Goal: Communication & Community: Answer question/provide support

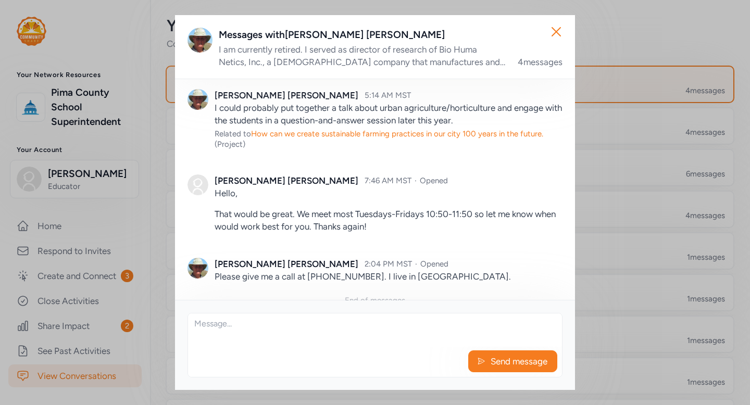
scroll to position [166, 0]
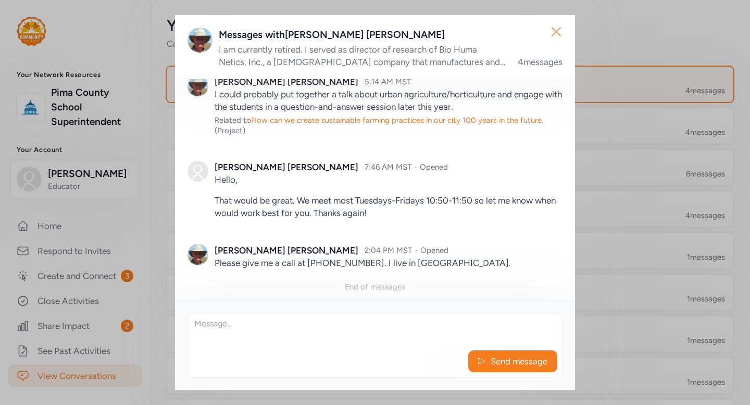
click at [560, 31] on icon "button" at bounding box center [556, 31] width 17 height 17
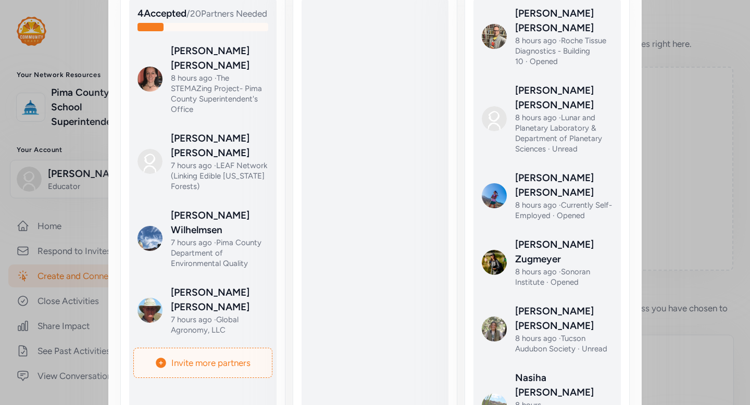
scroll to position [250, 0]
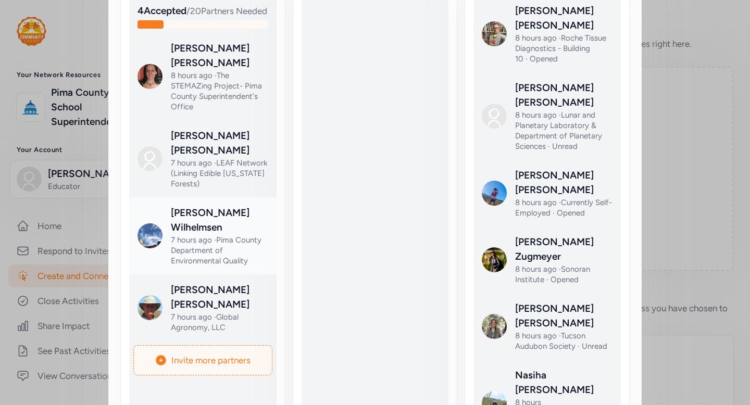
click at [216, 206] on div at bounding box center [211, 244] width 147 height 77
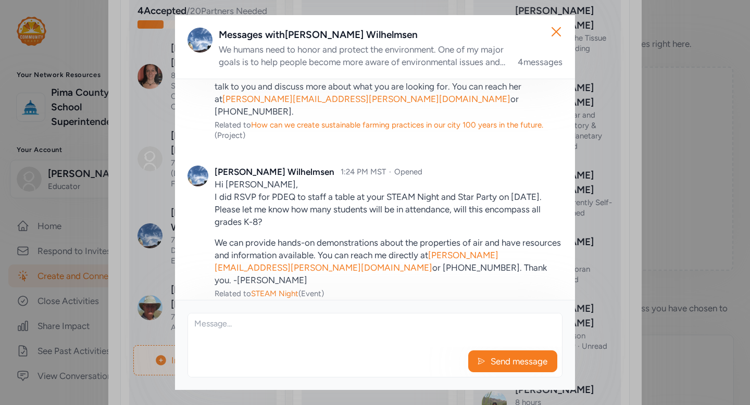
scroll to position [289, 0]
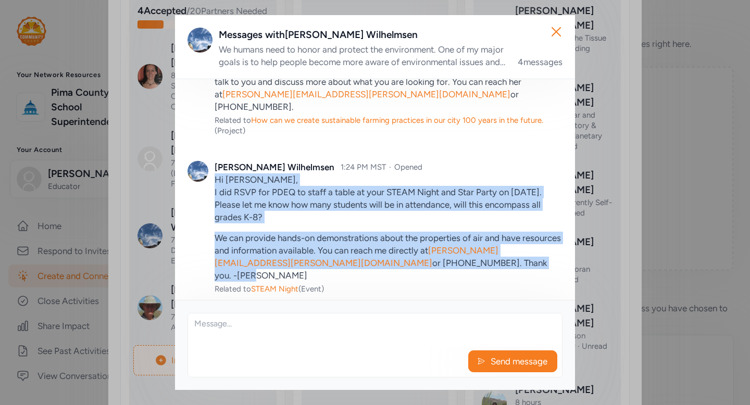
drag, startPoint x: 476, startPoint y: 250, endPoint x: 213, endPoint y: 166, distance: 276.4
click at [213, 166] on div "[PERSON_NAME] 1:24 PM MST · Opened Hi [PERSON_NAME], I did RSVP for PDEQ to sta…" at bounding box center [375, 228] width 375 height 158
copy div "Hi [PERSON_NAME], I did RSVP for PDEQ to staff a table at your STEAM Night and …"
click at [555, 33] on icon "button" at bounding box center [556, 32] width 8 height 8
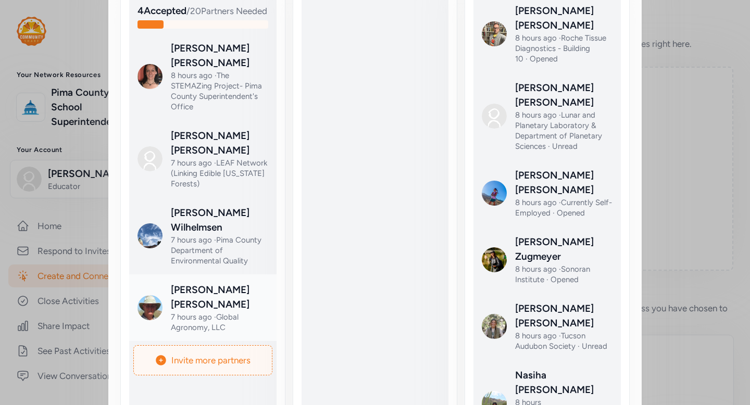
click at [230, 283] on div at bounding box center [211, 316] width 147 height 67
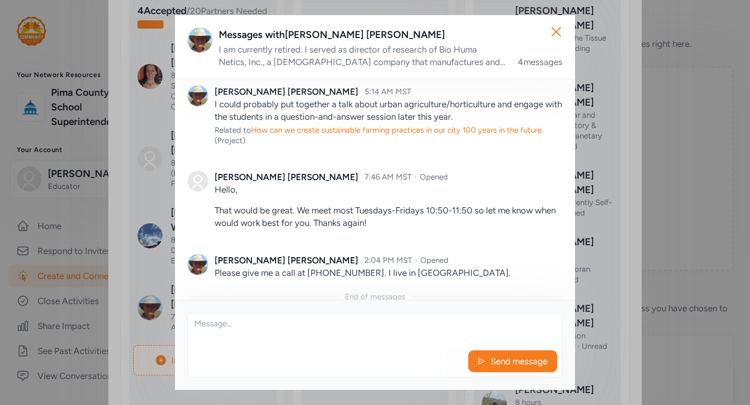
scroll to position [166, 0]
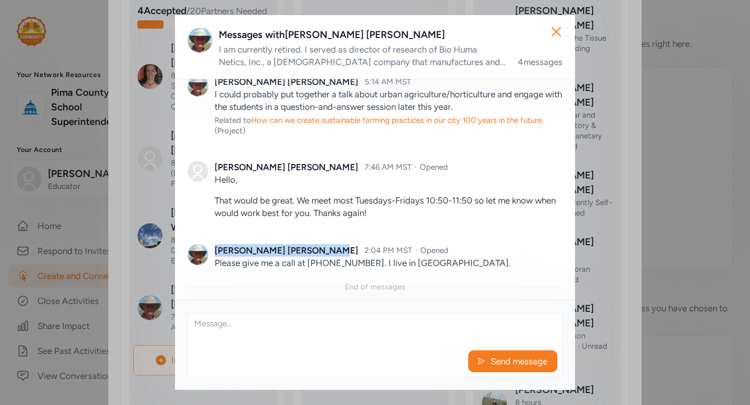
drag, startPoint x: 307, startPoint y: 250, endPoint x: 216, endPoint y: 248, distance: 91.2
click at [216, 248] on div "[PERSON_NAME] 2:04 PM MST · Opened" at bounding box center [389, 250] width 348 height 13
click at [555, 34] on icon "button" at bounding box center [556, 31] width 17 height 17
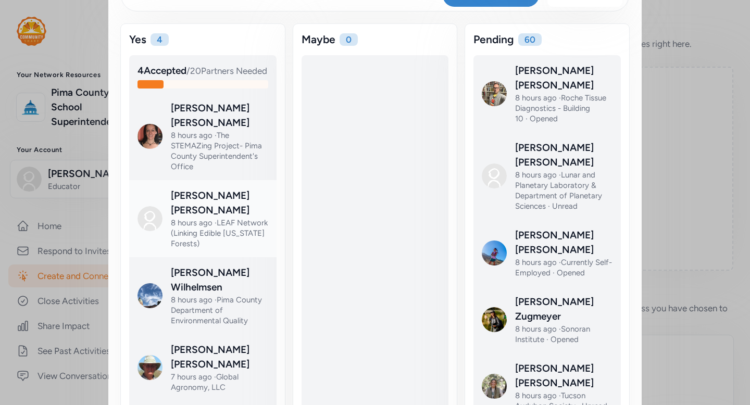
scroll to position [193, 0]
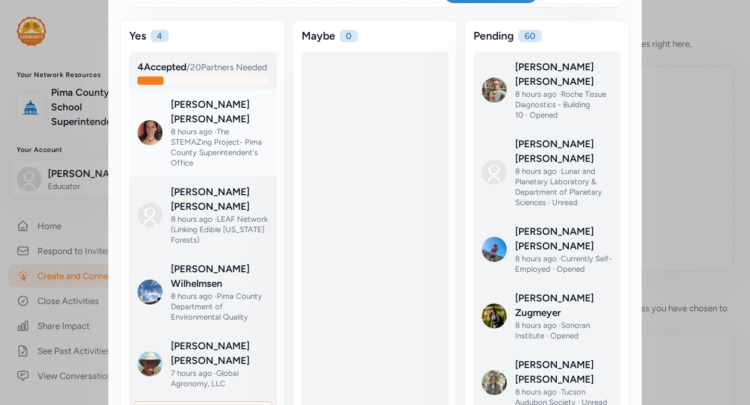
click at [214, 153] on div at bounding box center [211, 141] width 147 height 88
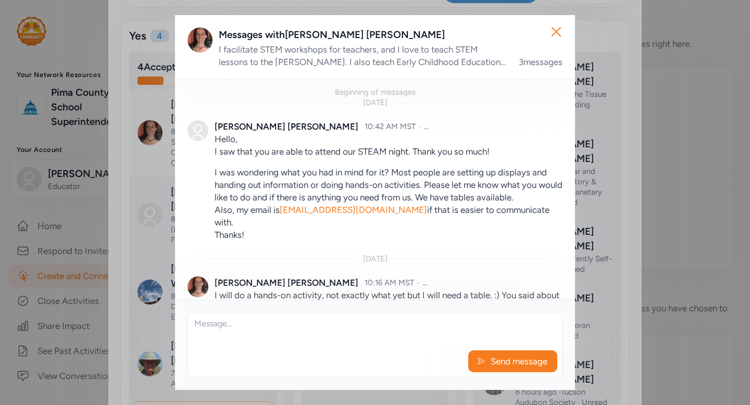
scroll to position [105, 0]
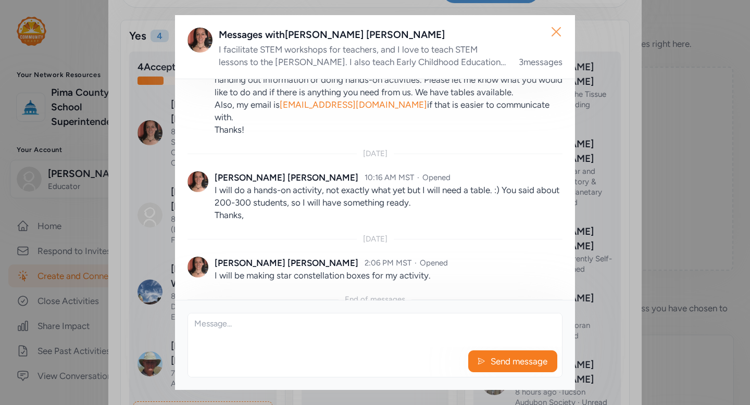
click at [558, 32] on icon "button" at bounding box center [556, 31] width 17 height 17
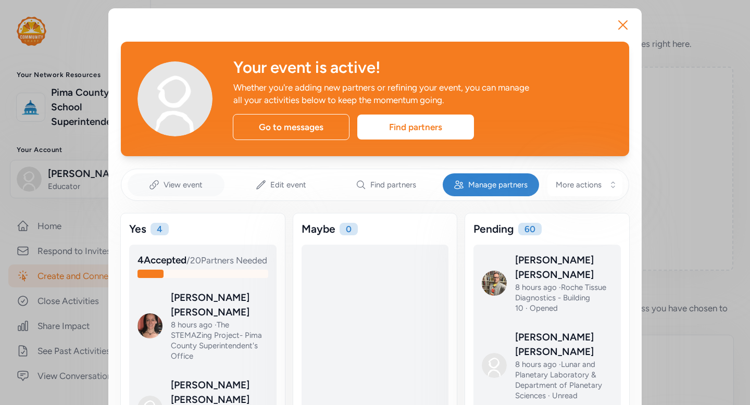
click at [188, 185] on span "View event" at bounding box center [183, 185] width 39 height 10
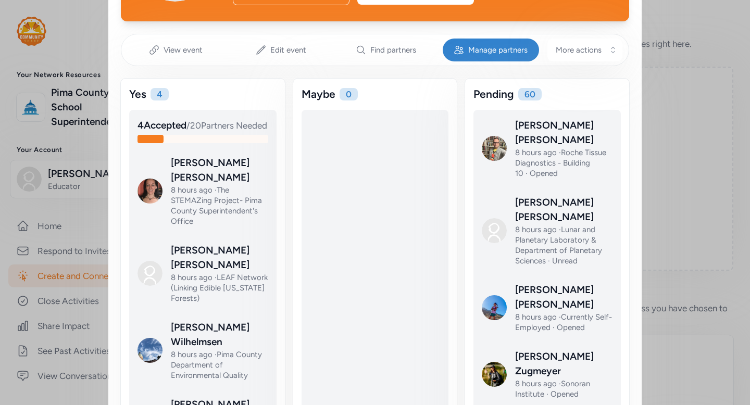
scroll to position [137, 0]
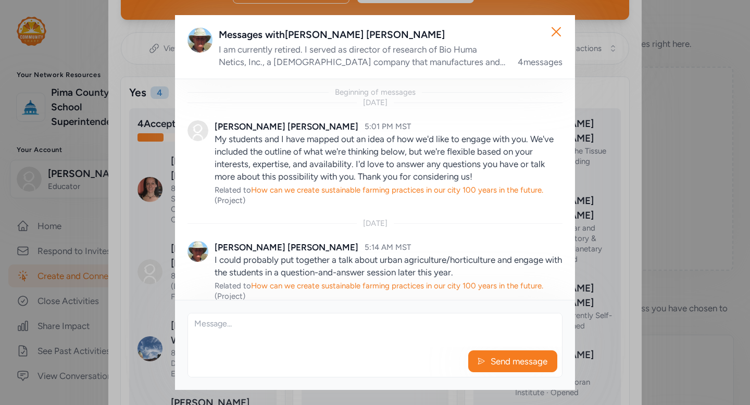
scroll to position [166, 0]
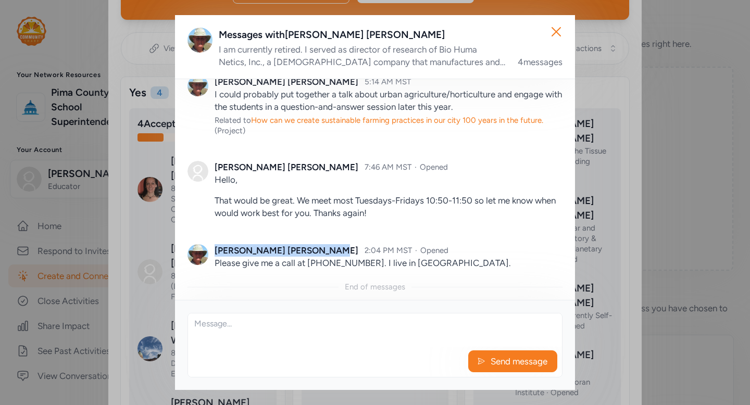
drag, startPoint x: 307, startPoint y: 249, endPoint x: 216, endPoint y: 253, distance: 91.3
click at [216, 253] on div "[PERSON_NAME]" at bounding box center [287, 250] width 144 height 13
copy div "[PERSON_NAME]"
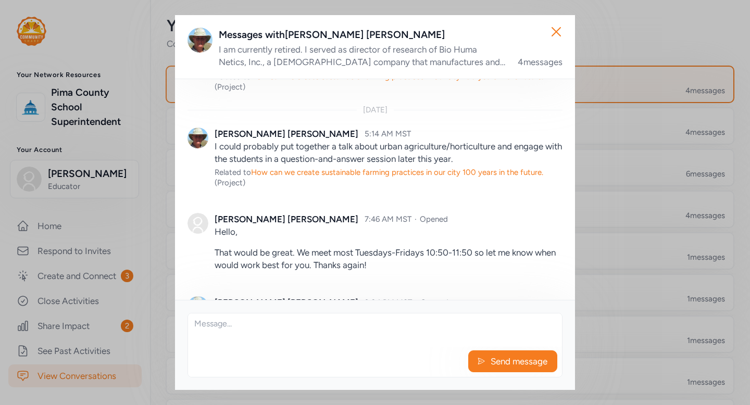
scroll to position [166, 0]
